Goal: Task Accomplishment & Management: Manage account settings

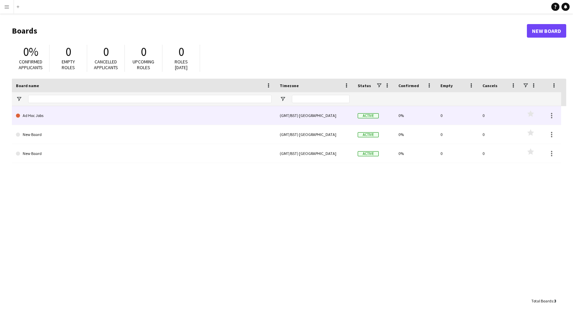
click at [33, 114] on link "Ad Hoc Jobs" at bounding box center [144, 115] width 256 height 19
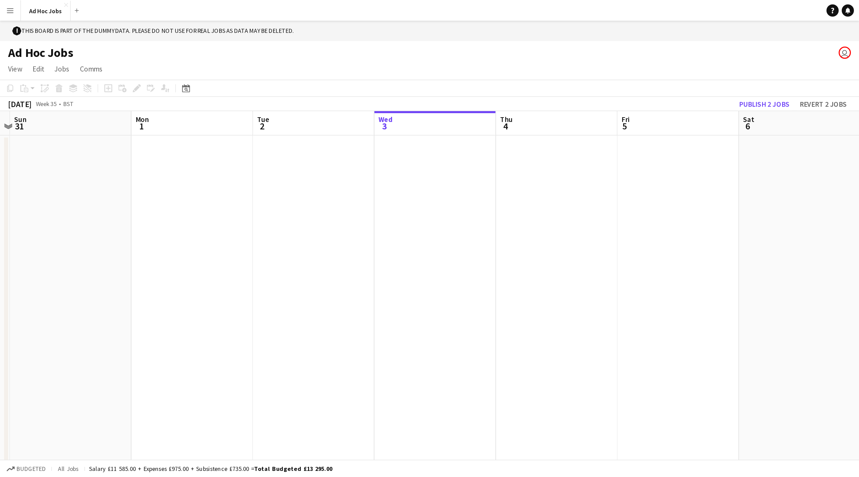
scroll to position [0, 306]
click at [3, 5] on button "Menu" at bounding box center [7, 7] width 14 height 14
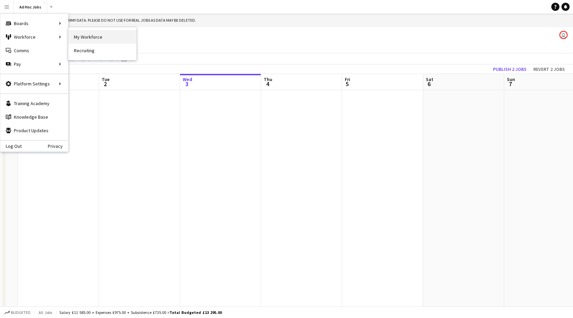
click at [80, 40] on link "My Workforce" at bounding box center [102, 37] width 68 height 14
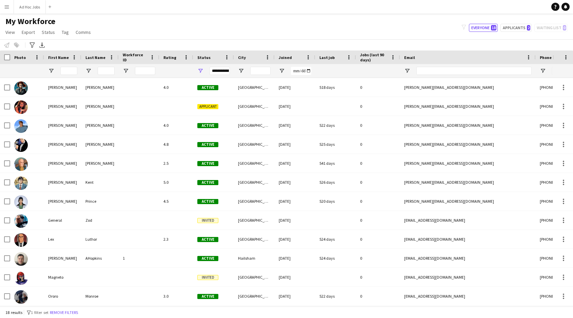
click at [7, 5] on app-icon "Menu" at bounding box center [6, 6] width 5 height 5
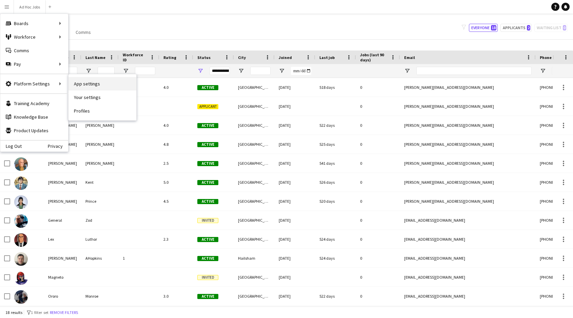
click at [95, 88] on link "App settings" at bounding box center [102, 84] width 68 height 14
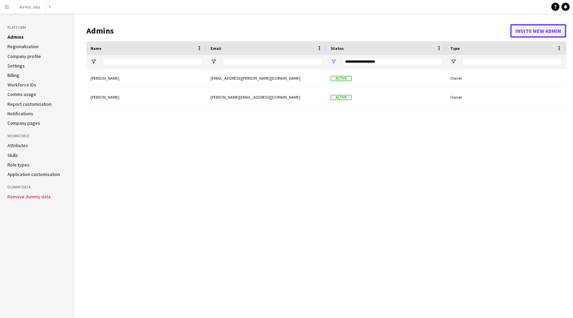
click at [529, 34] on button "Invite new admin" at bounding box center [538, 31] width 56 height 14
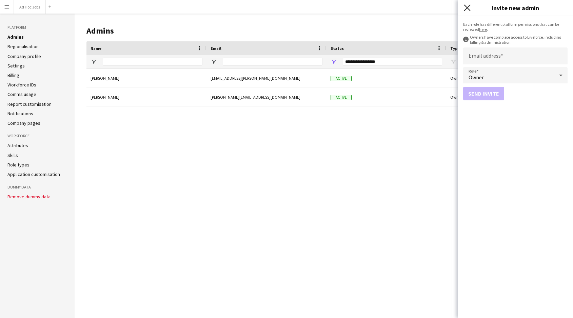
click at [465, 7] on icon "Close pop-in" at bounding box center [467, 7] width 6 height 6
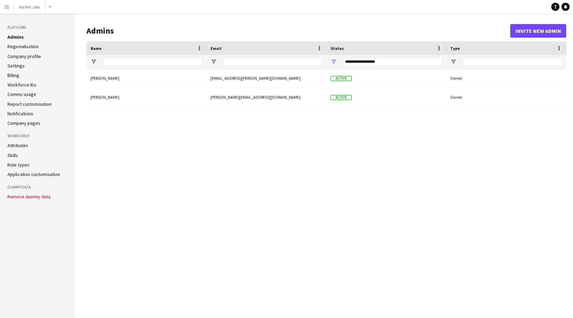
click at [7, 5] on app-icon "Menu" at bounding box center [6, 6] width 5 height 5
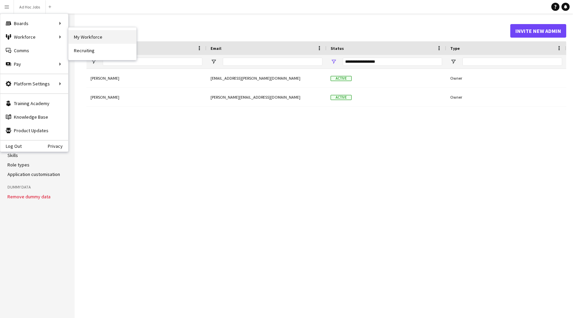
click at [88, 41] on link "My Workforce" at bounding box center [102, 37] width 68 height 14
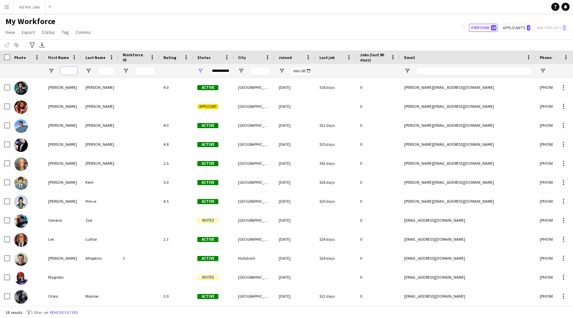
click at [71, 68] on input "First Name Filter Input" at bounding box center [68, 71] width 17 height 8
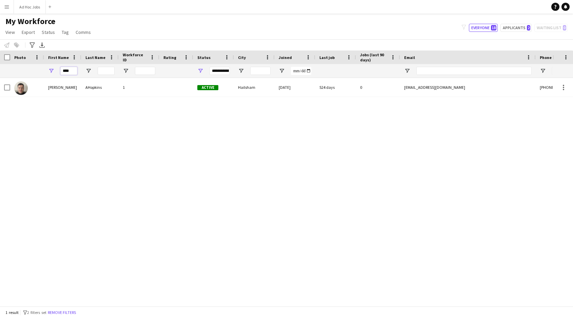
type input "****"
click at [7, 7] on app-icon "Menu" at bounding box center [6, 6] width 5 height 5
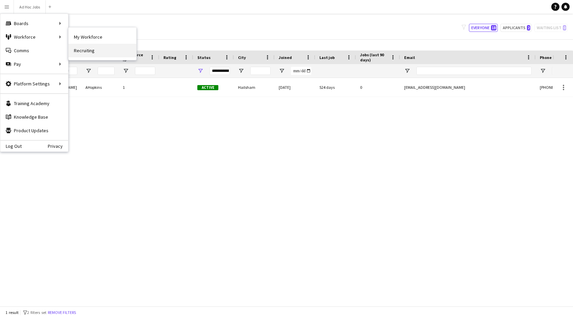
click at [86, 51] on link "Recruiting" at bounding box center [102, 51] width 68 height 14
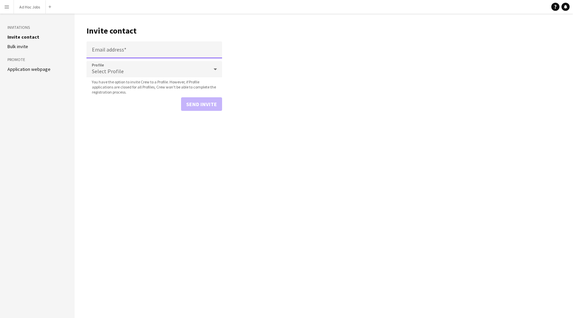
click at [119, 51] on input "Email address" at bounding box center [154, 49] width 136 height 17
click at [137, 194] on main "Invite contact Email address Profile Select Profile You have the option to invi…" at bounding box center [324, 166] width 498 height 304
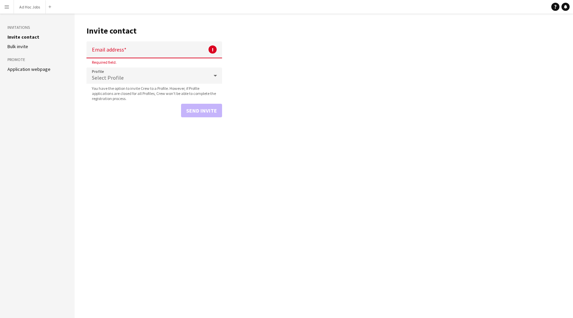
click at [137, 194] on main "Invite contact Email address ! Required field. Profile Select Profile You have …" at bounding box center [324, 166] width 498 height 304
click at [23, 184] on aside "Invitations Invite contact [PERSON_NAME] invite Promote Application webpage" at bounding box center [37, 166] width 75 height 304
click at [55, 195] on aside "Invitations Invite contact [PERSON_NAME] invite Promote Application webpage" at bounding box center [37, 166] width 75 height 304
click at [7, 9] on app-icon "Menu" at bounding box center [6, 6] width 5 height 5
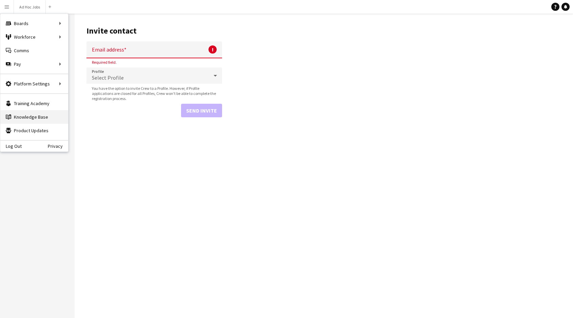
click at [27, 118] on link "Knowledge Base Knowledge Base" at bounding box center [34, 117] width 68 height 14
click at [355, 167] on main "Invite contact Email address ! Required field. Profile Select Profile You have …" at bounding box center [324, 166] width 498 height 304
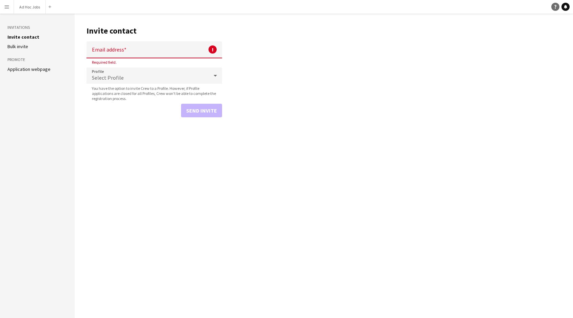
click at [555, 7] on icon "Help" at bounding box center [555, 7] width 4 height 4
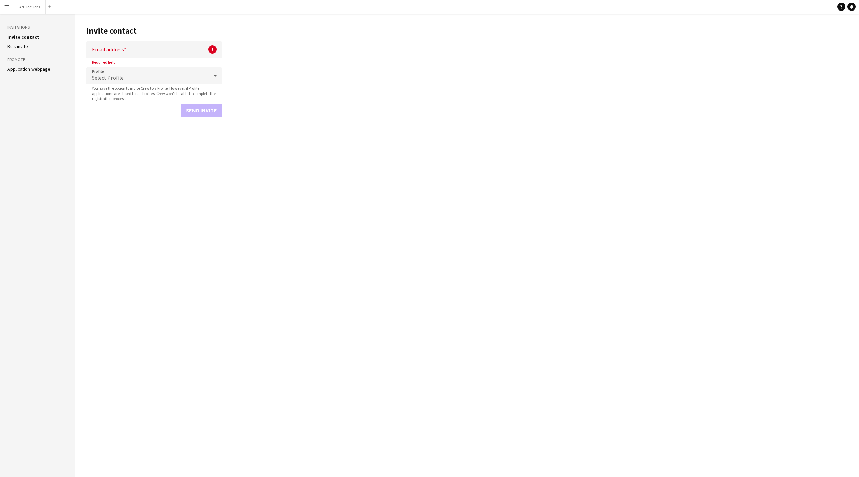
click at [187, 222] on main "Invite contact Email address ! Required field. Profile Select Profile You have …" at bounding box center [467, 246] width 785 height 464
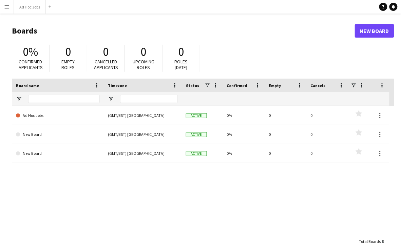
click at [9, 6] on app-icon "Menu" at bounding box center [6, 6] width 5 height 5
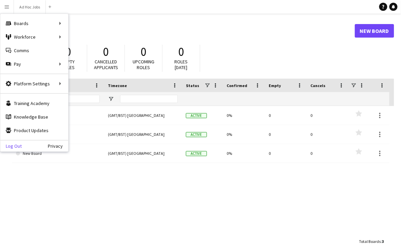
click at [15, 144] on link "Log Out" at bounding box center [10, 145] width 21 height 5
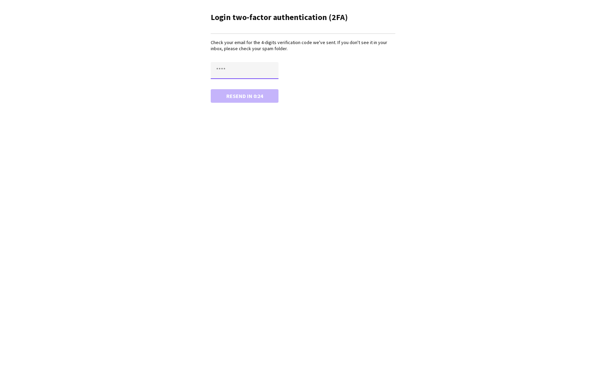
click at [250, 70] on input "text" at bounding box center [245, 70] width 68 height 17
paste input "****"
type input "****"
click at [243, 96] on button "Confirm" at bounding box center [245, 96] width 68 height 14
